Goal: Navigation & Orientation: Find specific page/section

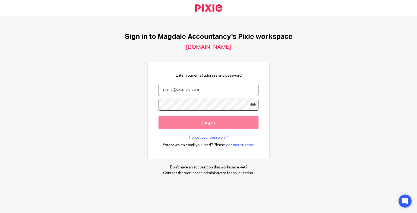
type input "[PERSON_NAME][EMAIL_ADDRESS][PERSON_NAME][DOMAIN_NAME]"
click at [186, 117] on input "Log in" at bounding box center [209, 122] width 100 height 13
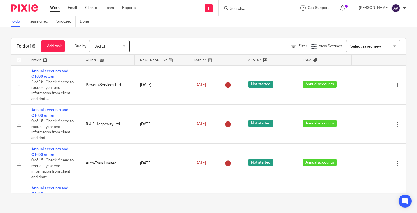
click at [104, 10] on ul "Work Email Clients Team Reports" at bounding box center [97, 7] width 94 height 5
click at [109, 10] on link "Team" at bounding box center [109, 7] width 9 height 5
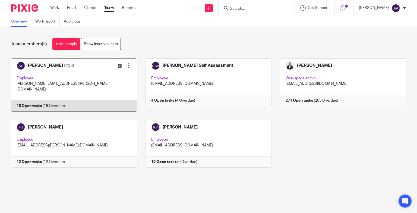
click at [48, 79] on link at bounding box center [69, 84] width 135 height 53
